Goal: Navigation & Orientation: Find specific page/section

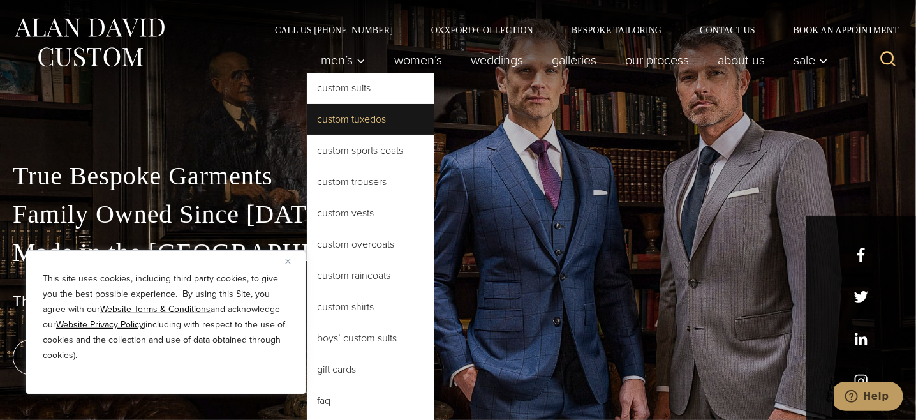
click at [363, 120] on link "Custom Tuxedos" at bounding box center [371, 119] width 128 height 31
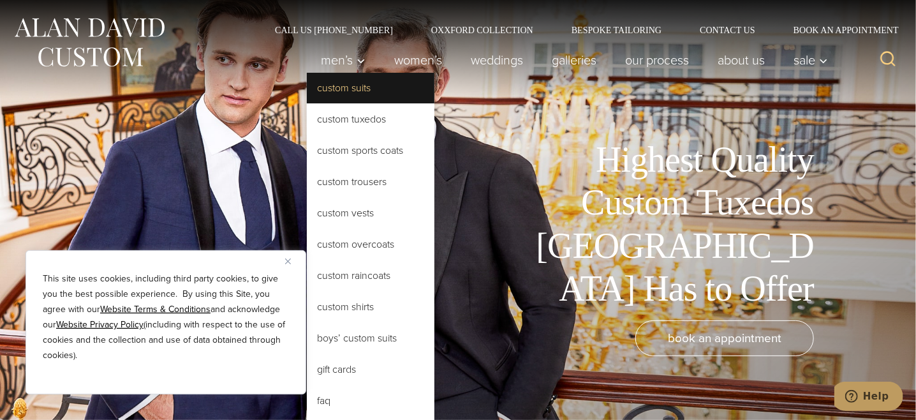
click at [340, 87] on link "Custom Suits" at bounding box center [371, 88] width 128 height 31
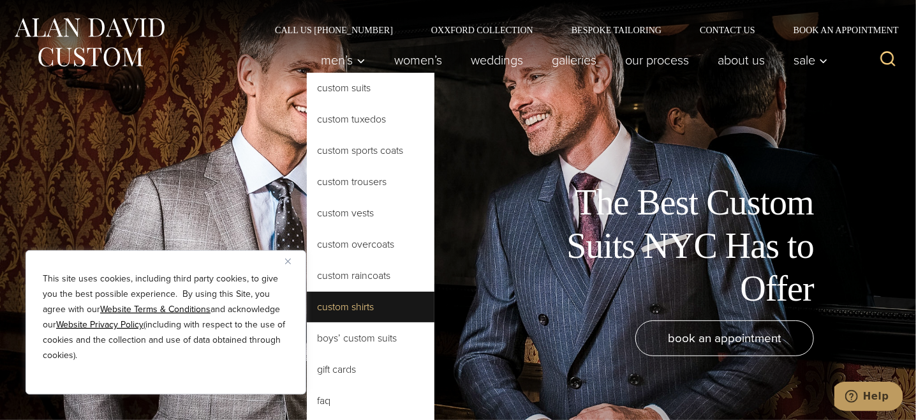
click at [358, 307] on link "Custom Shirts" at bounding box center [371, 306] width 128 height 31
